Goal: Transaction & Acquisition: Subscribe to service/newsletter

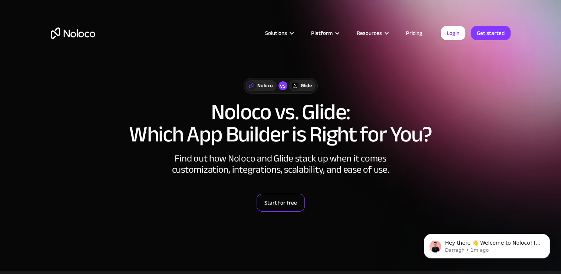
click at [288, 205] on link "Start for free" at bounding box center [281, 203] width 48 height 18
click at [406, 35] on link "Pricing" at bounding box center [414, 33] width 35 height 10
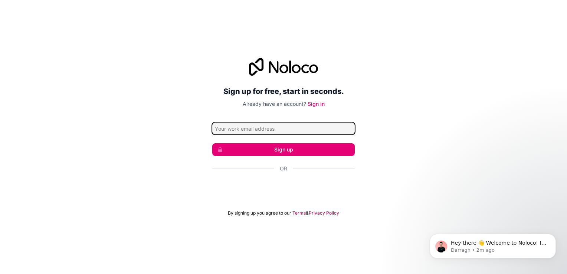
click at [260, 132] on input "Email address" at bounding box center [283, 128] width 142 height 12
type input "[EMAIL_ADDRESS][DOMAIN_NAME]"
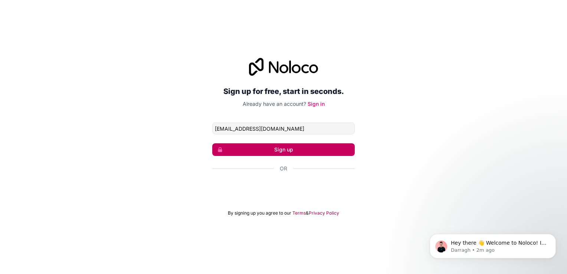
click at [265, 151] on button "Sign up" at bounding box center [283, 149] width 142 height 13
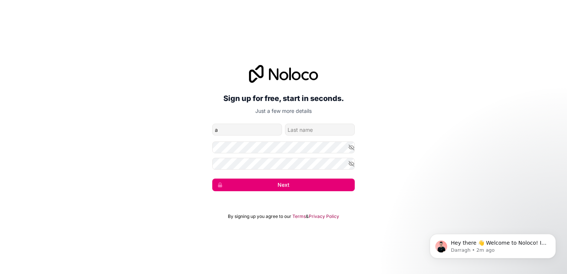
type input "Anele"
type input "Chili"
click at [212, 178] on button "Next" at bounding box center [283, 184] width 142 height 13
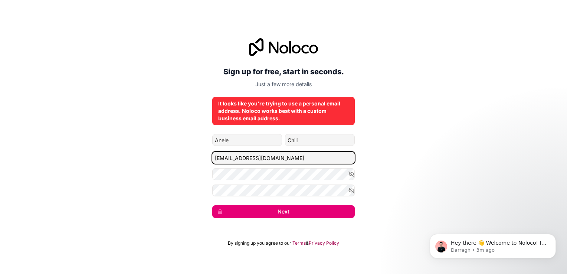
click at [285, 160] on input "[EMAIL_ADDRESS][DOMAIN_NAME]" at bounding box center [283, 158] width 142 height 12
type input "c"
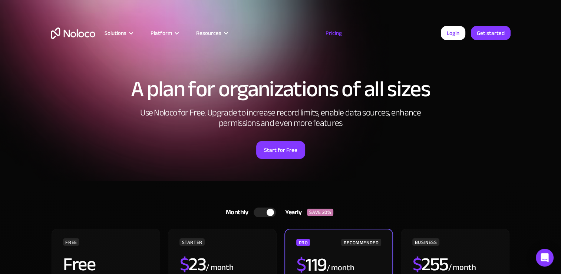
click at [406, 35] on article "Solutions Use Cases Business Types Project Management Keep track of customers, …" at bounding box center [268, 33] width 346 height 10
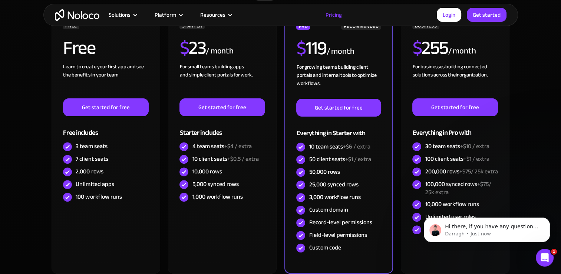
scroll to position [225, 0]
